Goal: Transaction & Acquisition: Purchase product/service

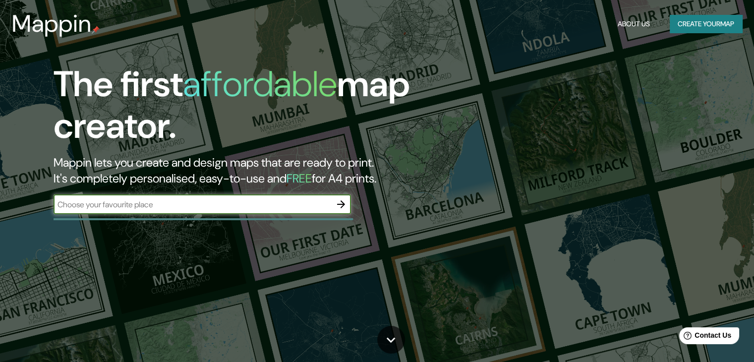
click at [704, 13] on div "Mappin About Us Create your map" at bounding box center [377, 24] width 754 height 32
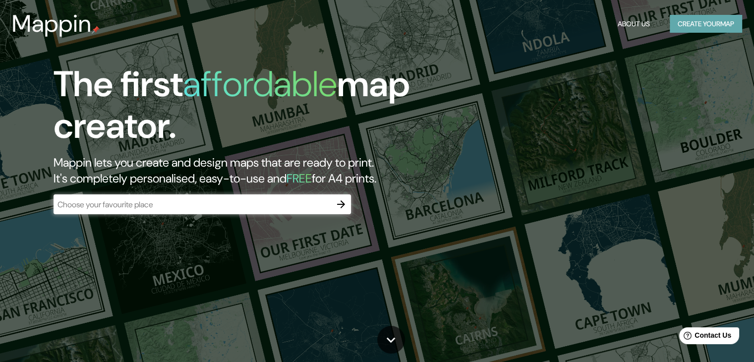
click at [708, 19] on button "Create your map" at bounding box center [705, 24] width 72 height 18
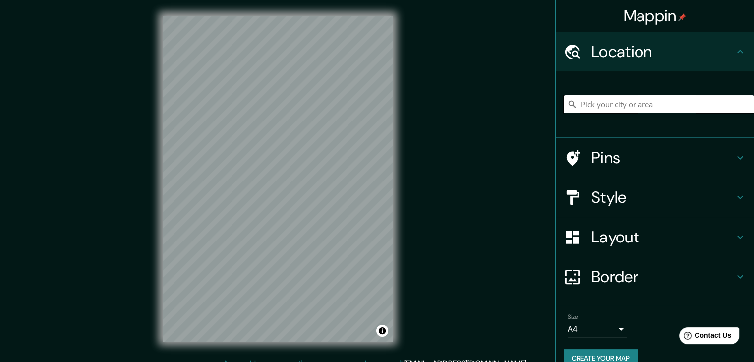
click at [611, 106] on input "Pick your city or area" at bounding box center [658, 104] width 190 height 18
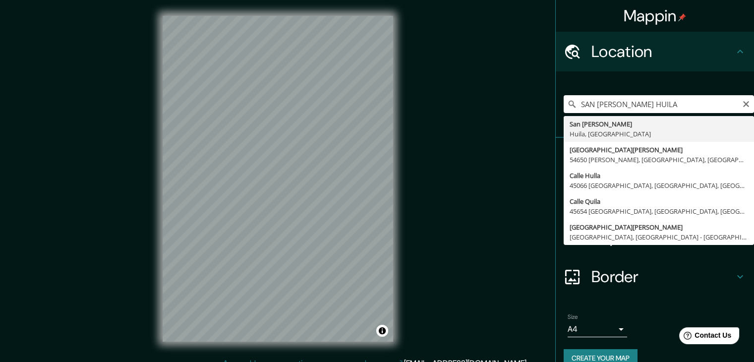
type input "San [PERSON_NAME], [GEOGRAPHIC_DATA], [GEOGRAPHIC_DATA]"
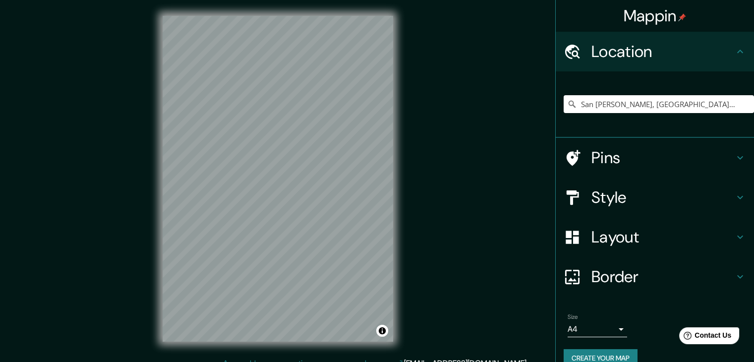
click at [705, 191] on h4 "Style" at bounding box center [662, 197] width 143 height 20
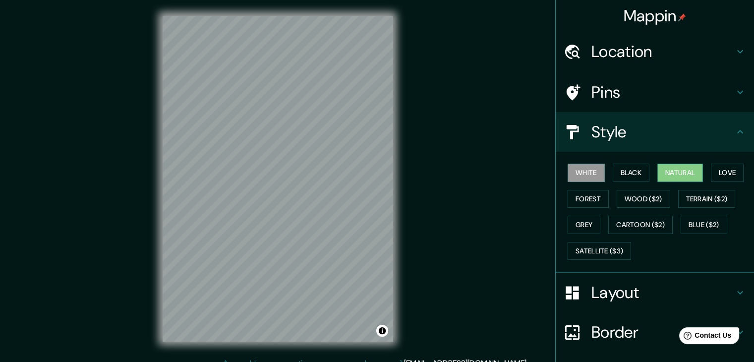
click at [670, 169] on button "Natural" at bounding box center [680, 172] width 46 height 18
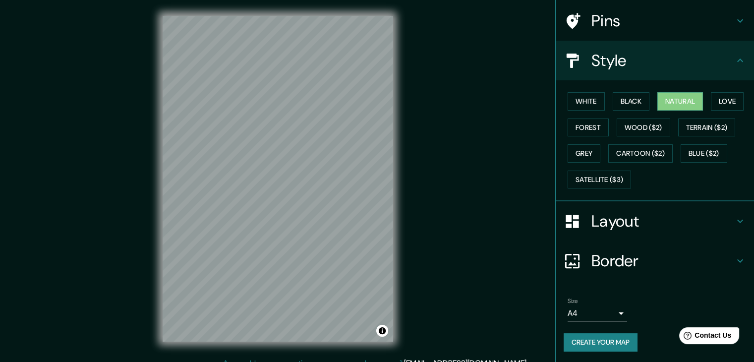
click at [657, 214] on h4 "Layout" at bounding box center [662, 221] width 143 height 20
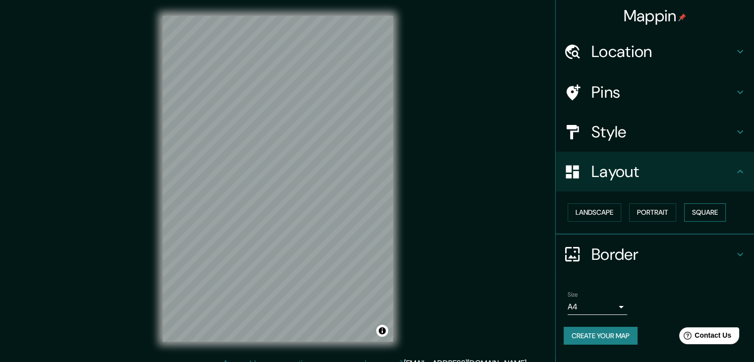
click at [698, 212] on button "Square" at bounding box center [705, 212] width 42 height 18
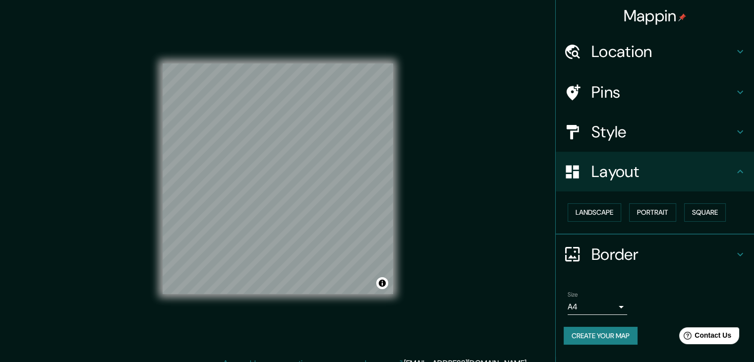
click at [446, 167] on div "Mappin Location [GEOGRAPHIC_DATA][PERSON_NAME], [GEOGRAPHIC_DATA], [GEOGRAPHIC_…" at bounding box center [377, 186] width 754 height 373
click at [435, 166] on div "Mappin Location [GEOGRAPHIC_DATA][PERSON_NAME], [GEOGRAPHIC_DATA], [GEOGRAPHIC_…" at bounding box center [377, 186] width 754 height 373
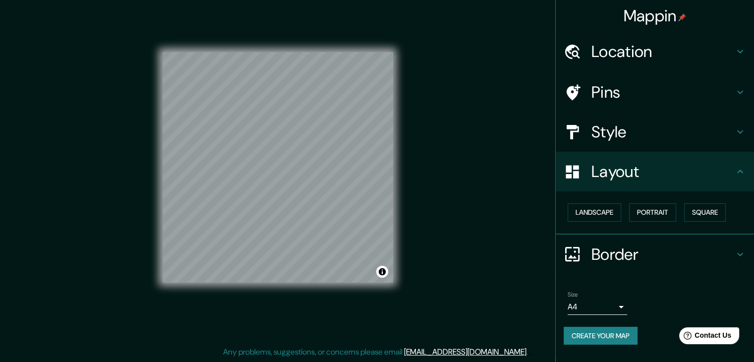
click at [602, 334] on button "Create your map" at bounding box center [600, 335] width 74 height 18
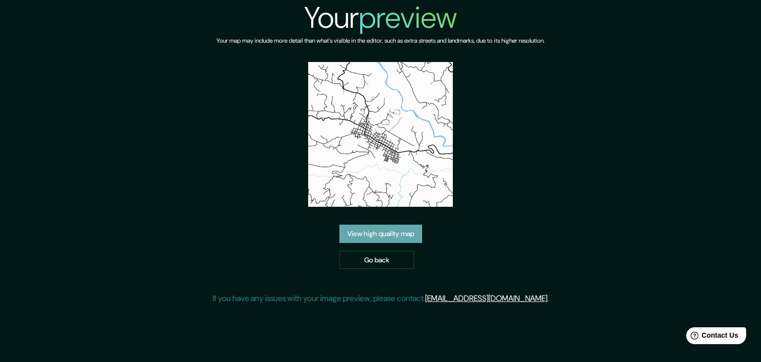
click at [369, 224] on link "View high quality map" at bounding box center [380, 233] width 83 height 18
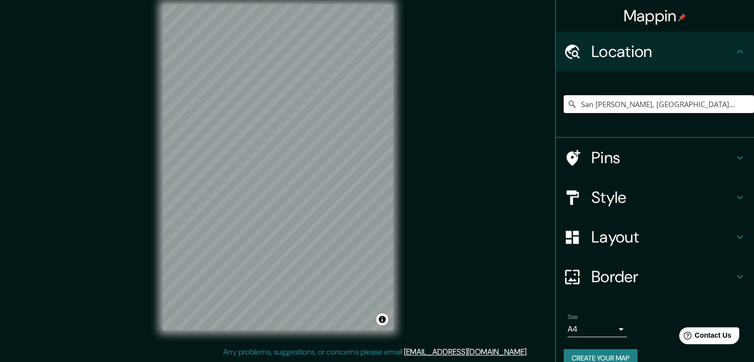
click at [706, 102] on input "San [PERSON_NAME], [GEOGRAPHIC_DATA], [GEOGRAPHIC_DATA]" at bounding box center [658, 104] width 190 height 18
click at [696, 107] on input "San [PERSON_NAME], [GEOGRAPHIC_DATA], [GEOGRAPHIC_DATA]" at bounding box center [658, 104] width 190 height 18
drag, startPoint x: 691, startPoint y: 108, endPoint x: 651, endPoint y: 104, distance: 40.3
click at [651, 104] on input "San [PERSON_NAME], [GEOGRAPHIC_DATA], [GEOGRAPHIC_DATA]" at bounding box center [658, 104] width 190 height 18
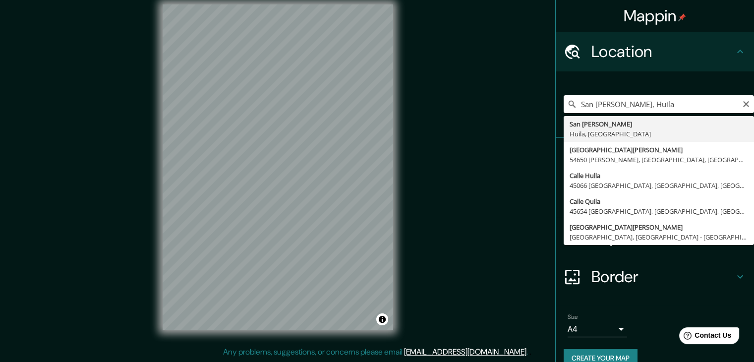
type input "San [PERSON_NAME], [GEOGRAPHIC_DATA], [GEOGRAPHIC_DATA]"
